Goal: Find specific page/section: Find specific page/section

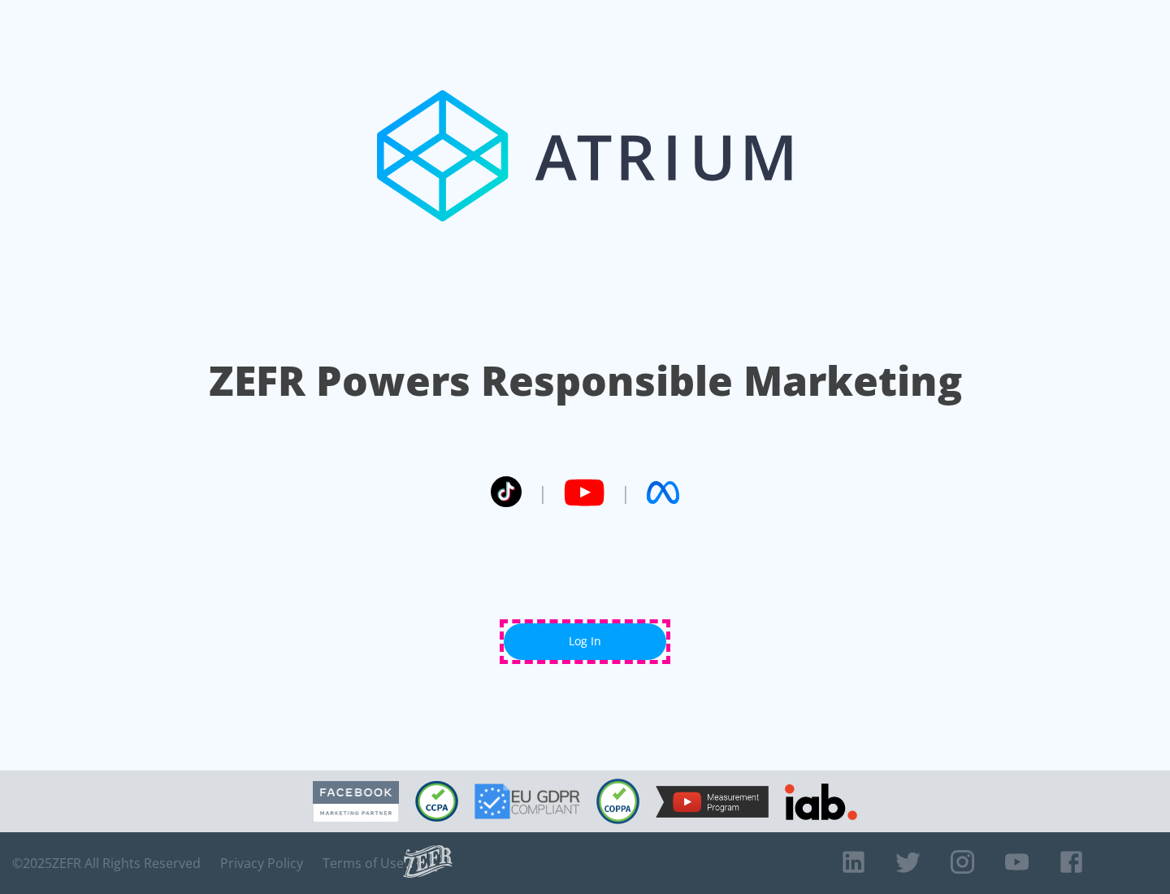
click at [585, 641] on link "Log In" at bounding box center [585, 641] width 163 height 37
